Goal: Task Accomplishment & Management: Use online tool/utility

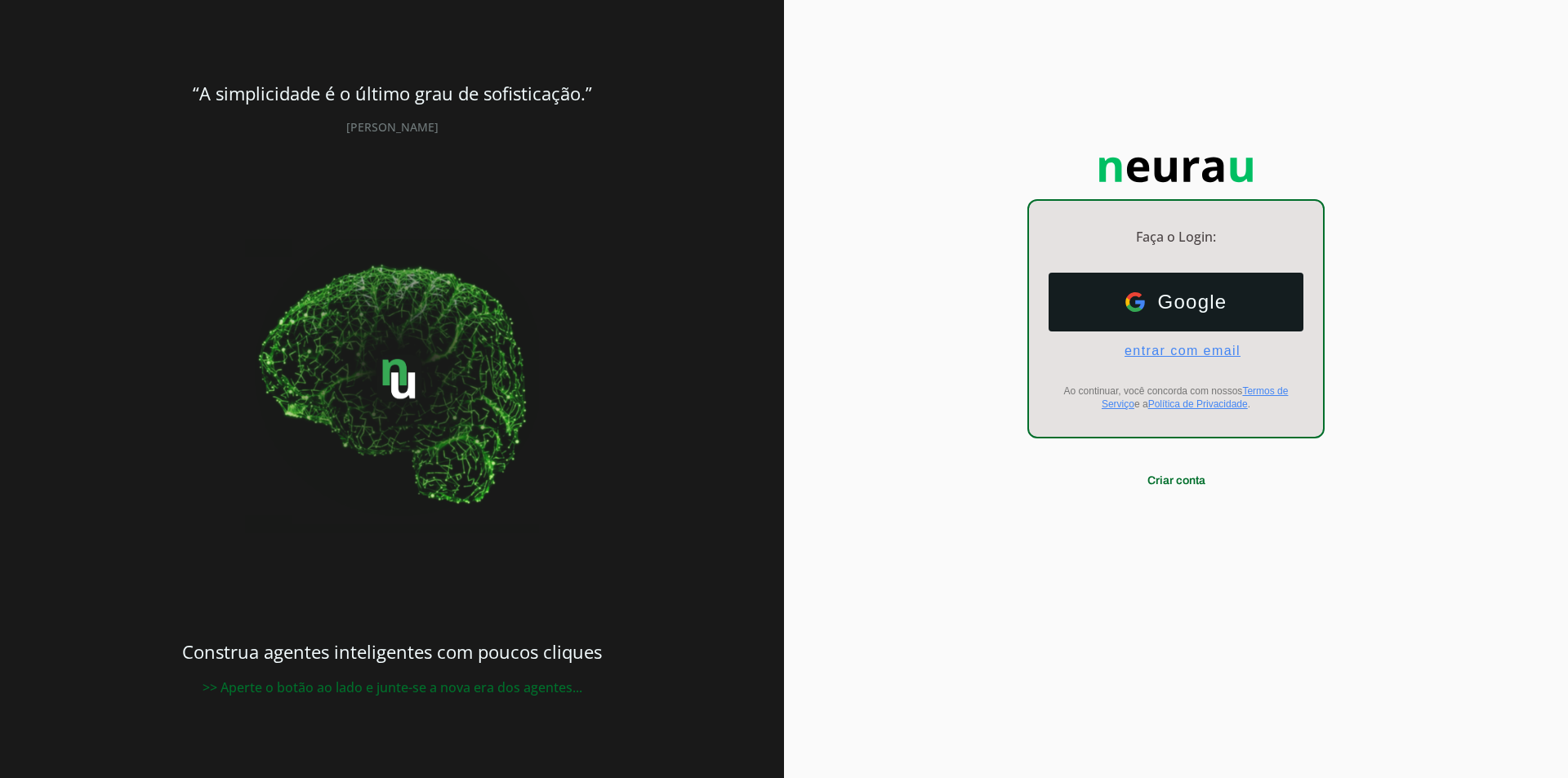
click at [1158, 356] on span "entrar com email" at bounding box center [1176, 351] width 129 height 15
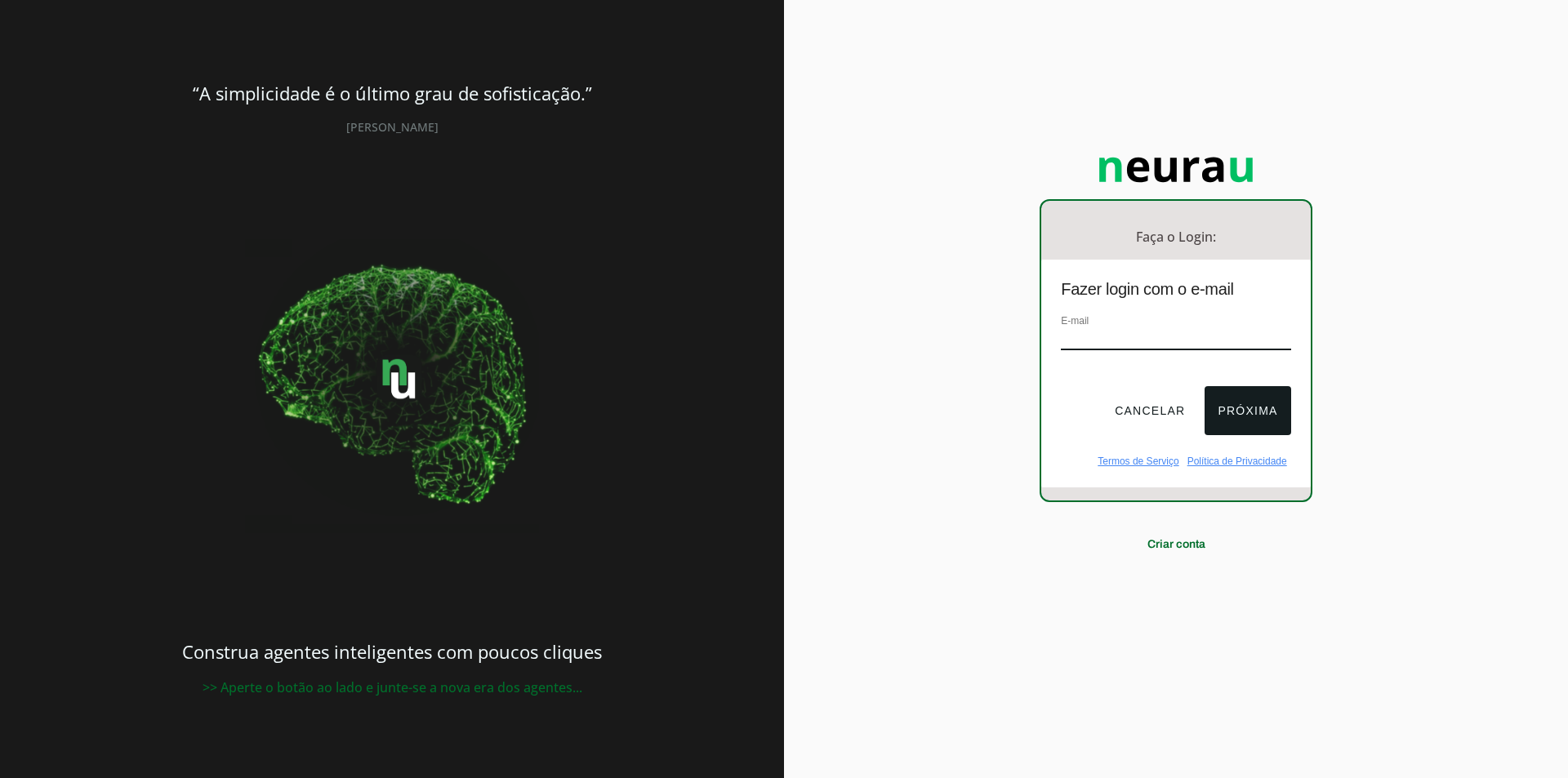
click at [1146, 329] on input "email" at bounding box center [1175, 339] width 229 height 22
drag, startPoint x: 1108, startPoint y: 339, endPoint x: 1095, endPoint y: 346, distance: 14.8
click at [1073, 358] on div "E-mail" at bounding box center [1175, 339] width 229 height 55
click at [1097, 339] on input "email" at bounding box center [1175, 339] width 229 height 22
click at [1093, 340] on input "email" at bounding box center [1175, 339] width 229 height 22
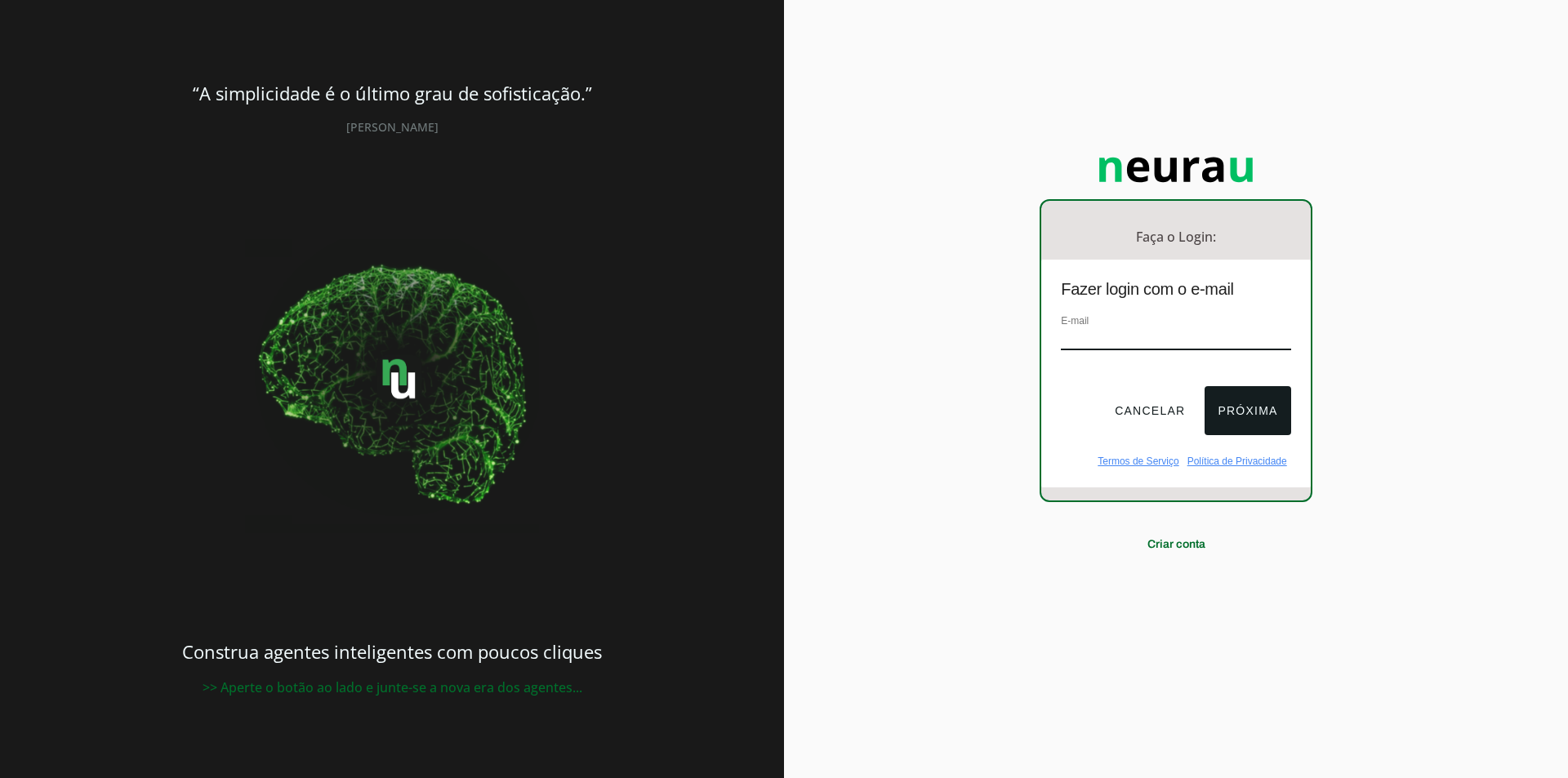
type input "co2energy.ia@gmail.com"
click at [1227, 391] on button "Próxima" at bounding box center [1247, 410] width 86 height 49
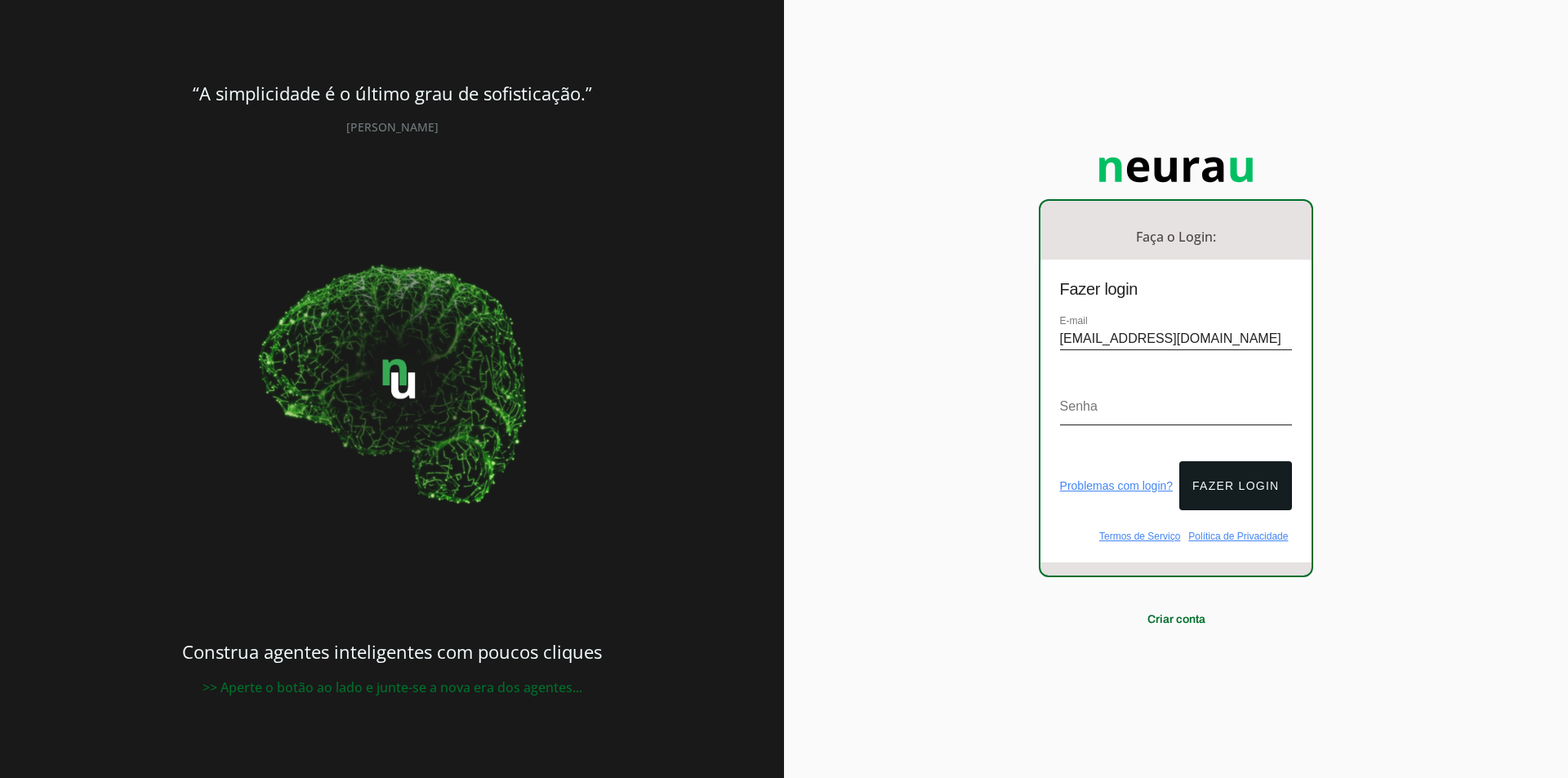
click at [1103, 414] on div "Senha" at bounding box center [1176, 411] width 233 height 62
click at [1224, 462] on button "Fazer login" at bounding box center [1235, 486] width 113 height 49
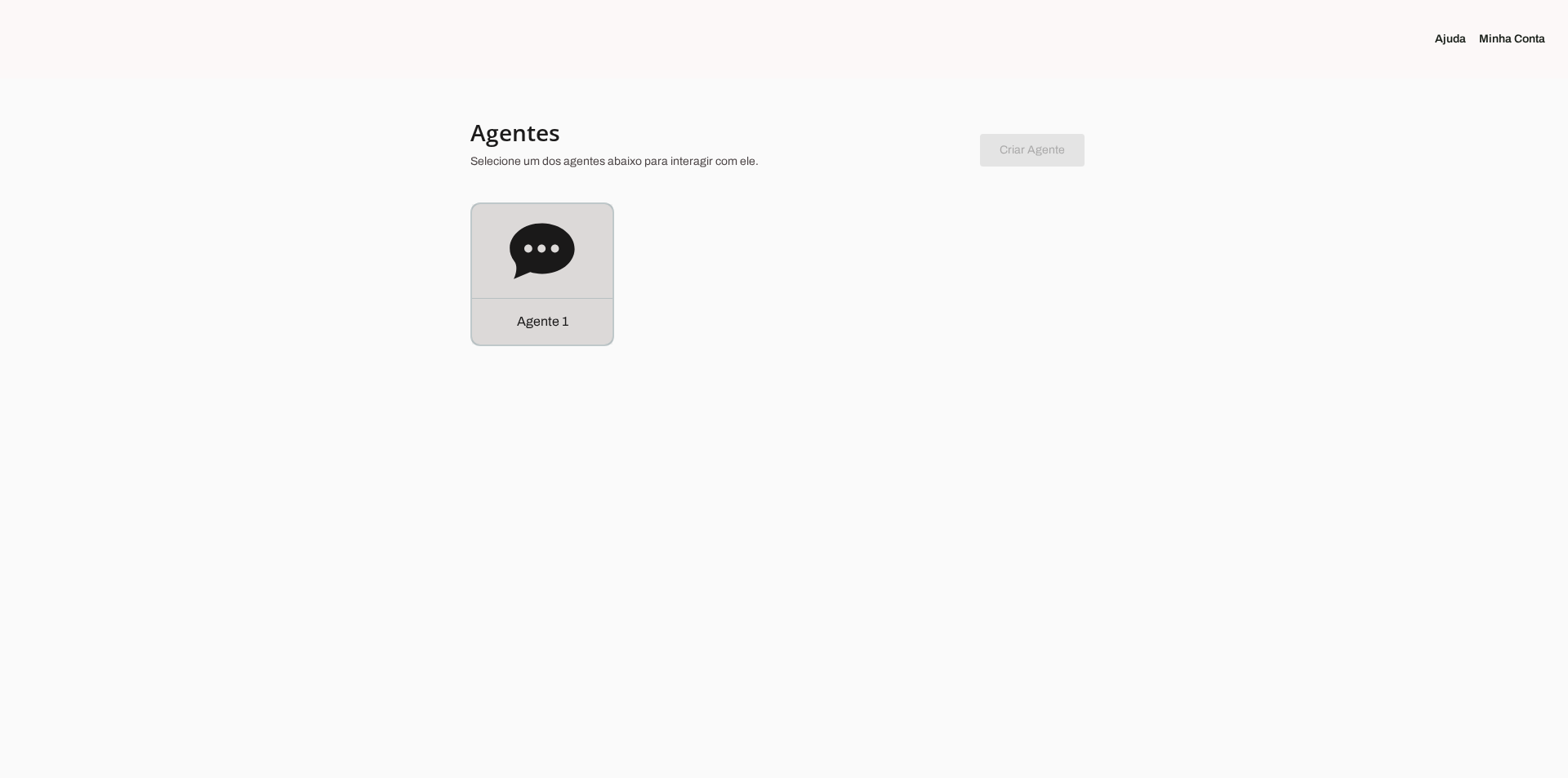
click at [508, 249] on div "Agente 1" at bounding box center [542, 274] width 141 height 141
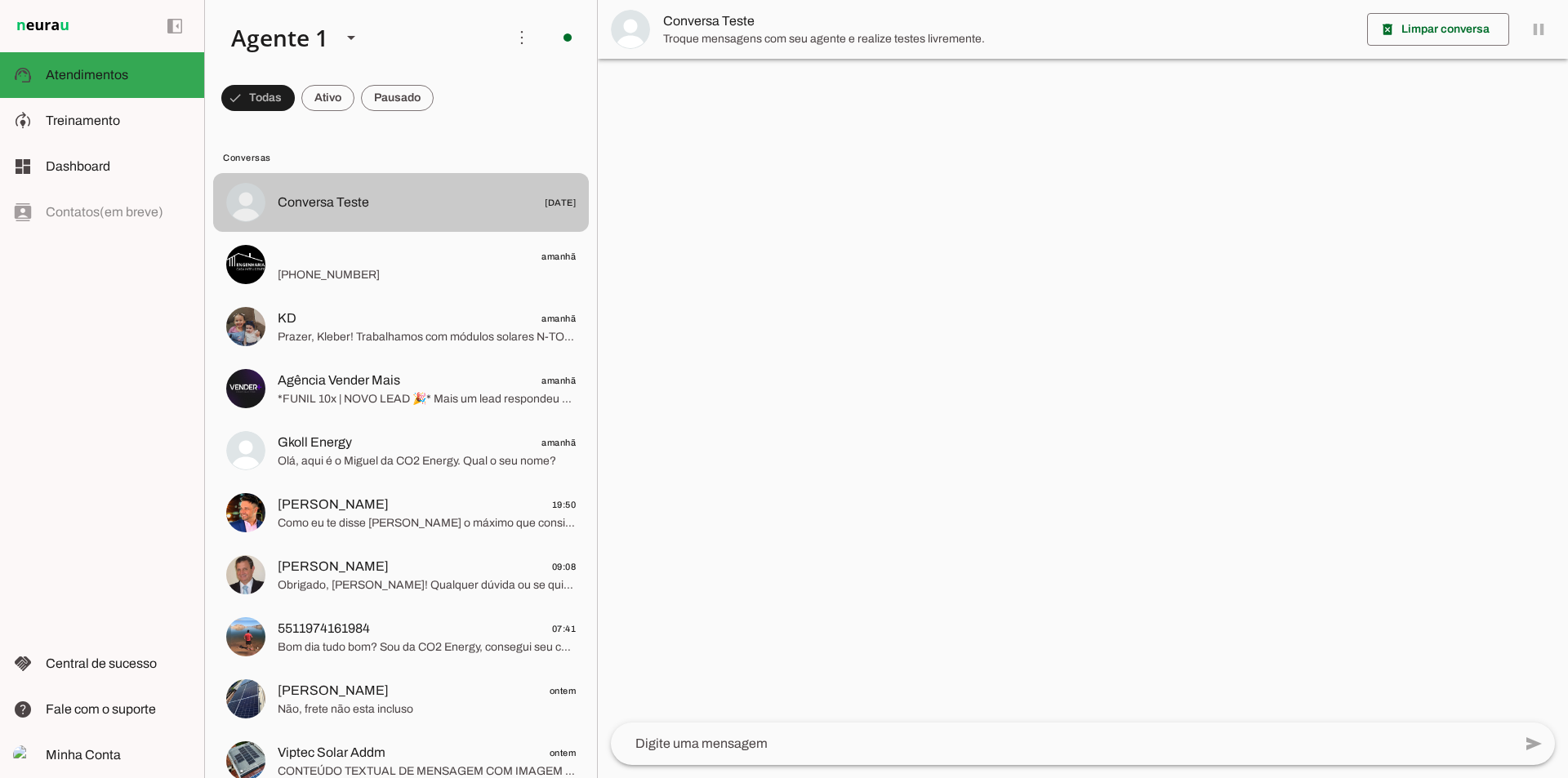
click at [408, 268] on span "+55 19 99637-9420" at bounding box center [426, 275] width 298 height 16
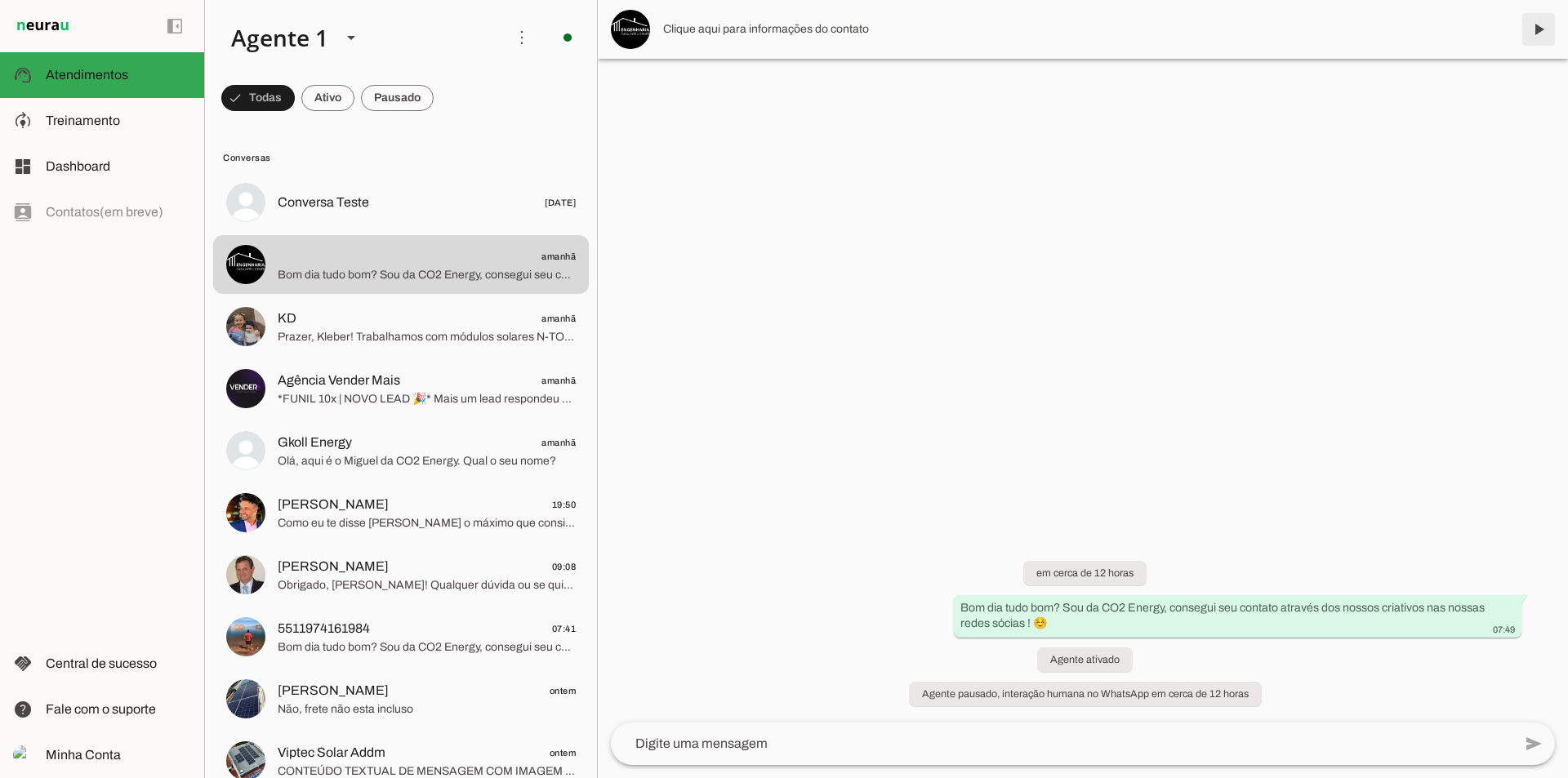
click at [1547, 29] on span at bounding box center [1538, 29] width 39 height 39
